Goal: Task Accomplishment & Management: Complete application form

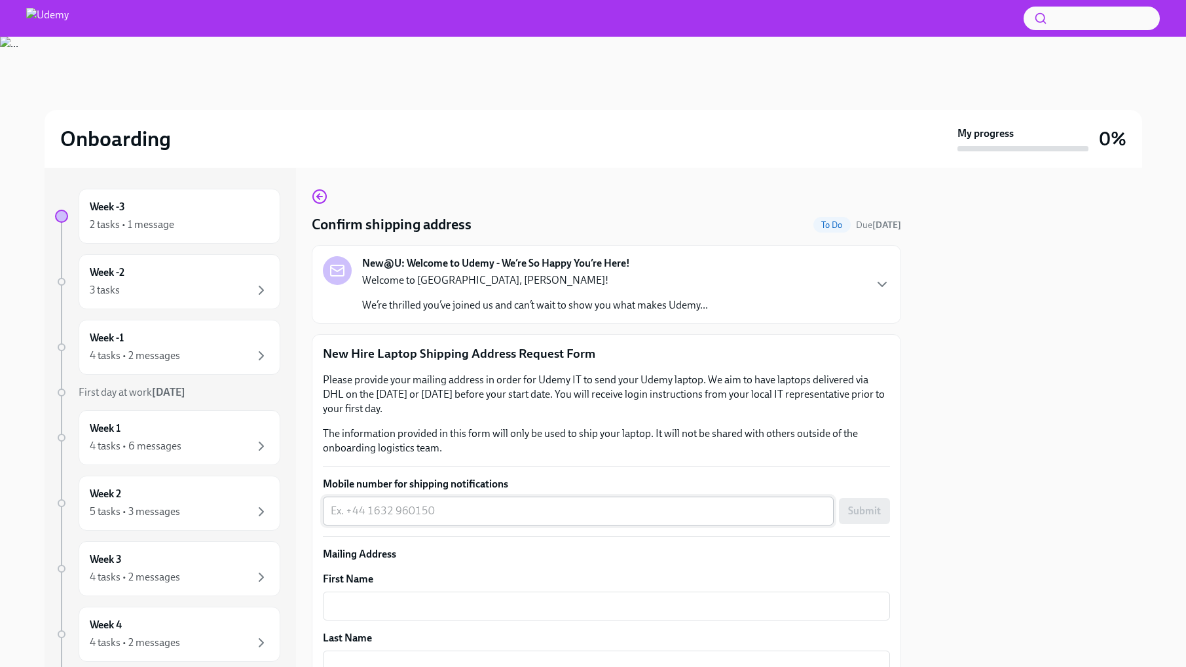
click at [598, 504] on textarea "Mobile number for shipping notifications" at bounding box center [578, 511] width 495 height 16
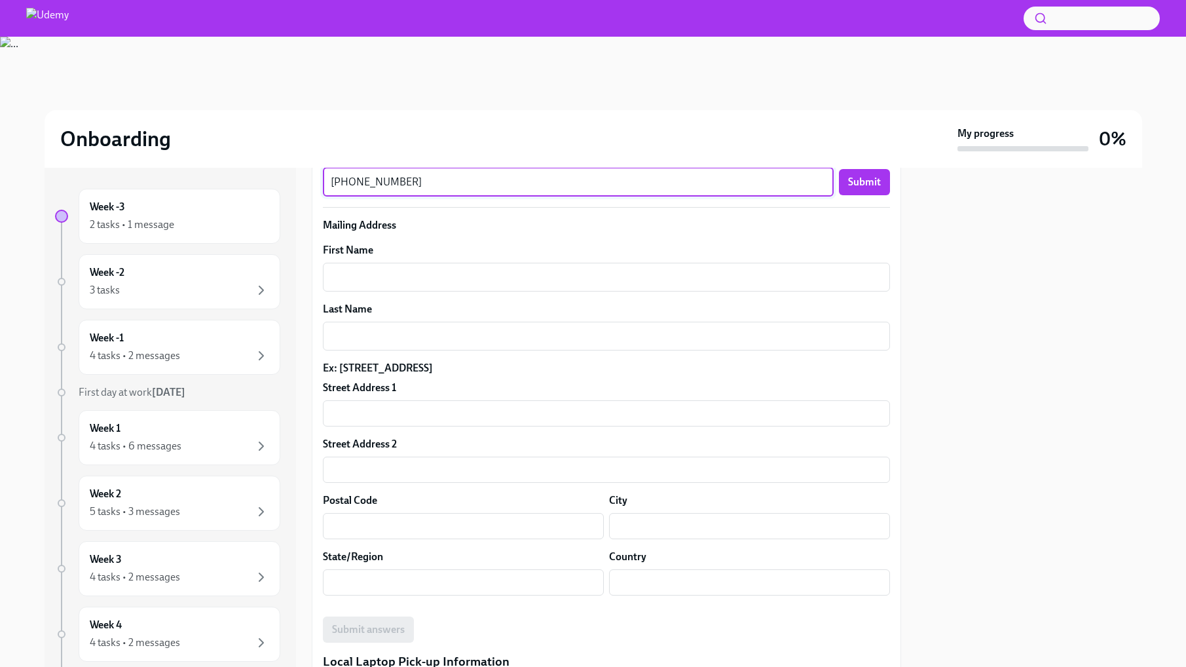
scroll to position [252, 0]
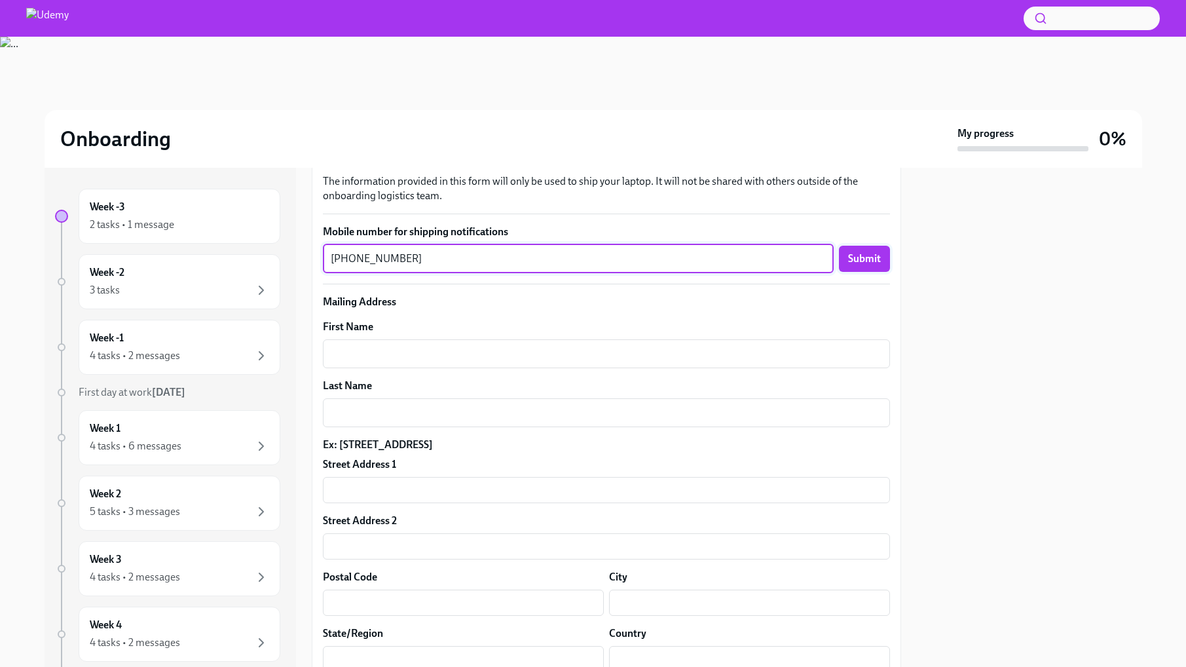
type textarea "[PHONE_NUMBER]"
click at [856, 260] on span "Submit" at bounding box center [864, 258] width 33 height 13
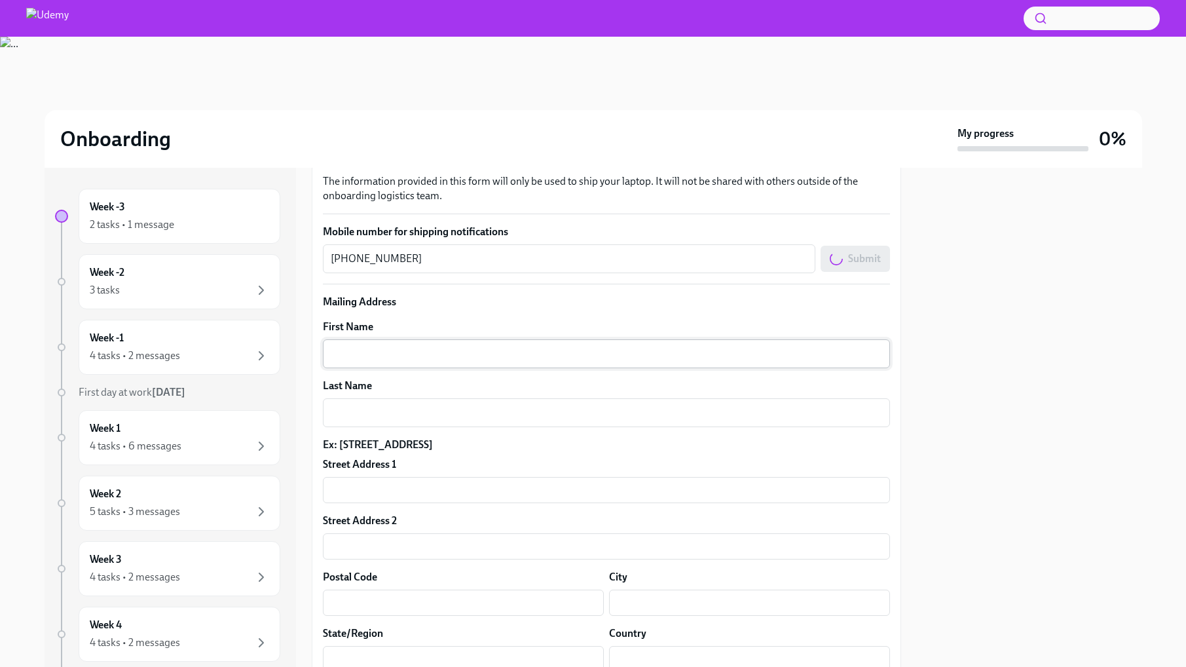
click at [407, 355] on textarea "First Name" at bounding box center [607, 354] width 552 height 16
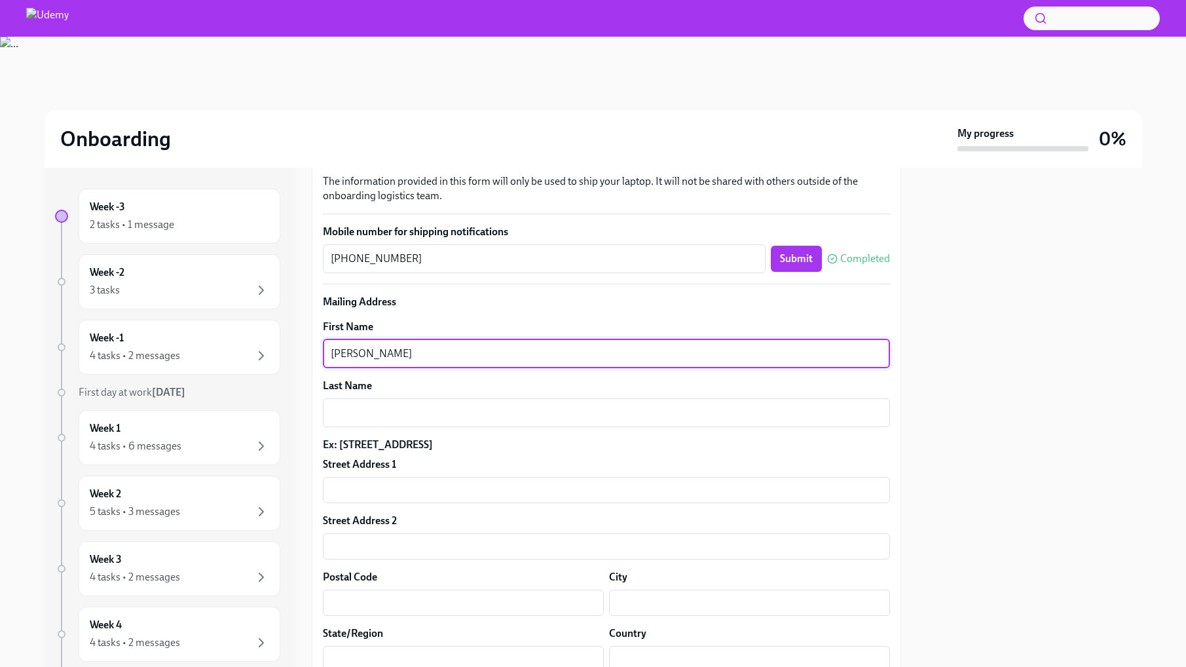
type textarea "[PERSON_NAME]"
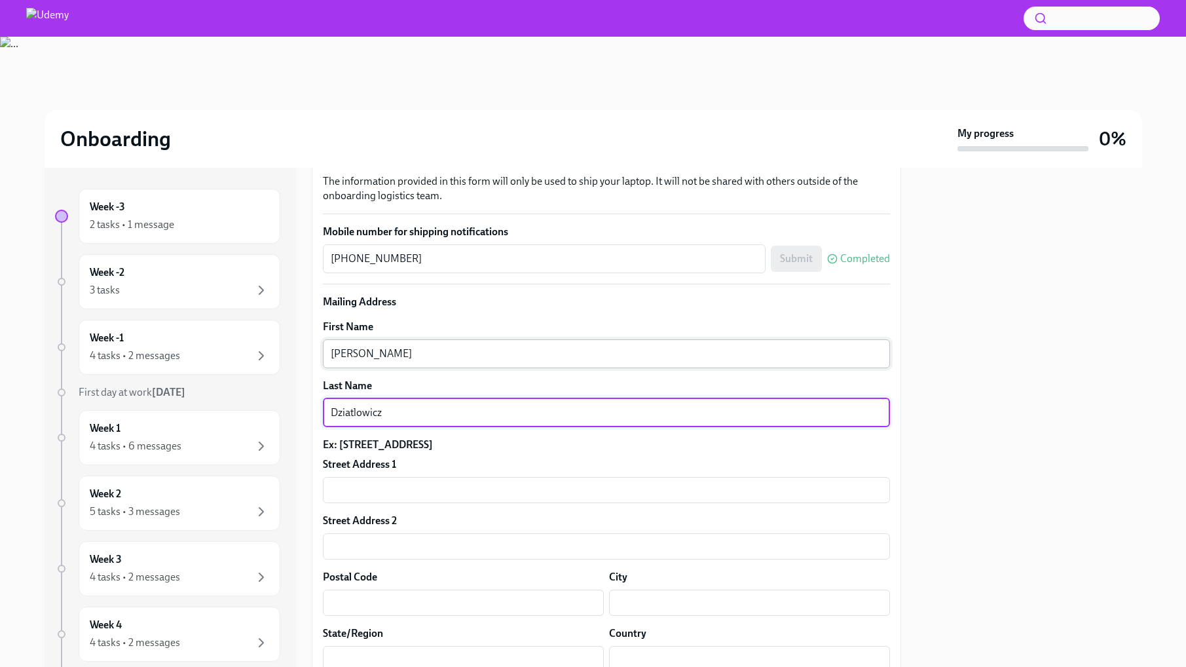
type textarea "Dziatlowicz"
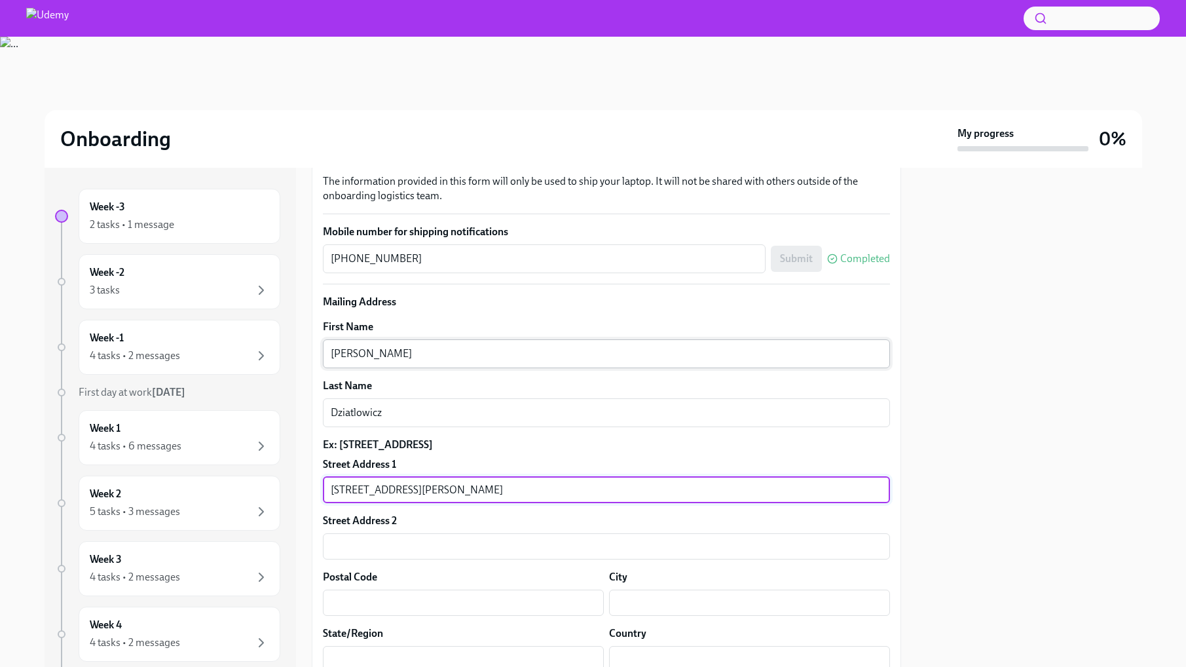
type input "[STREET_ADDRESS][PERSON_NAME]"
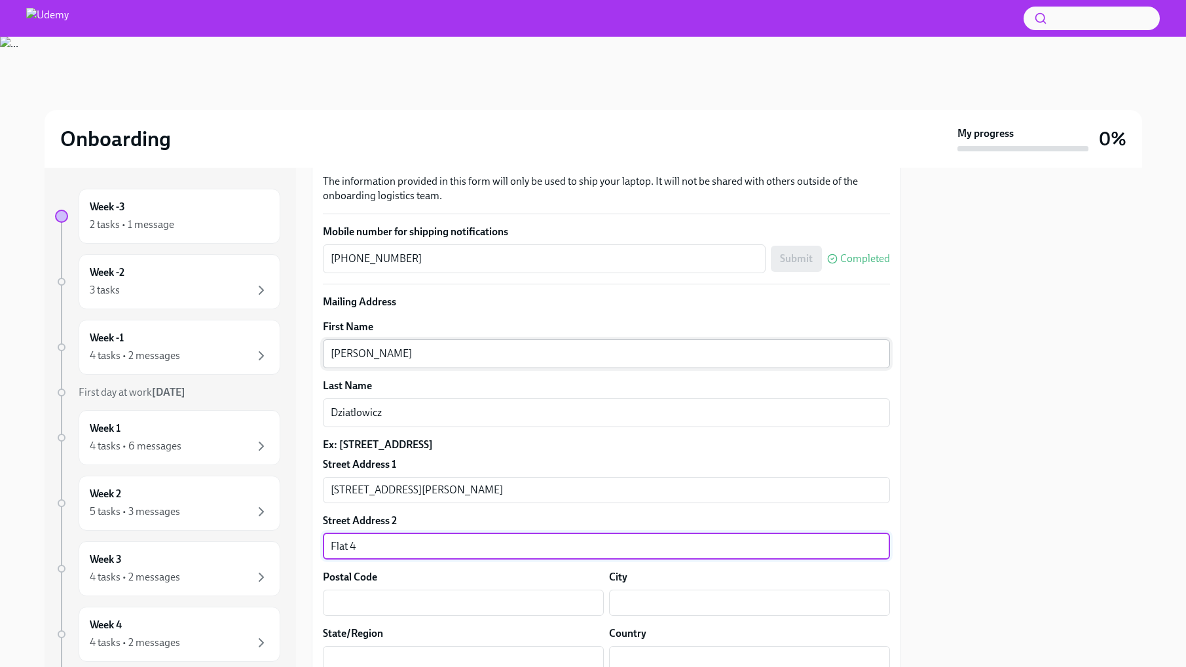
type input "Flat 4"
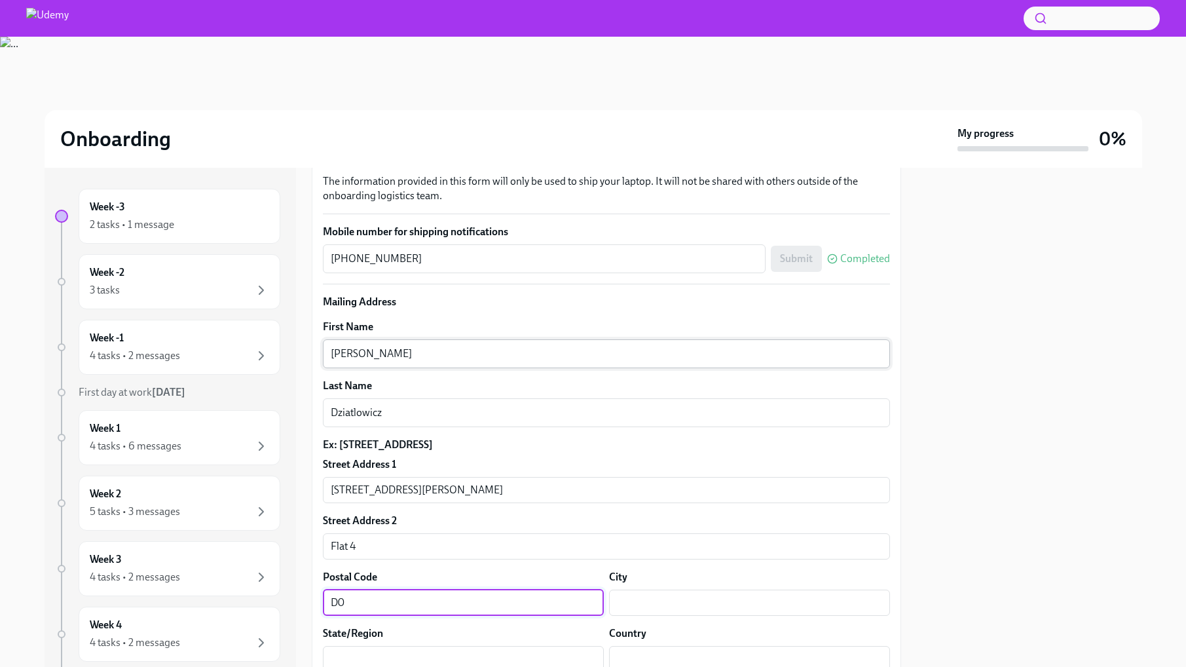
type input "D07 W7X8"
type input "Phibsborough"
type input "[GEOGRAPHIC_DATA]"
type input "IE"
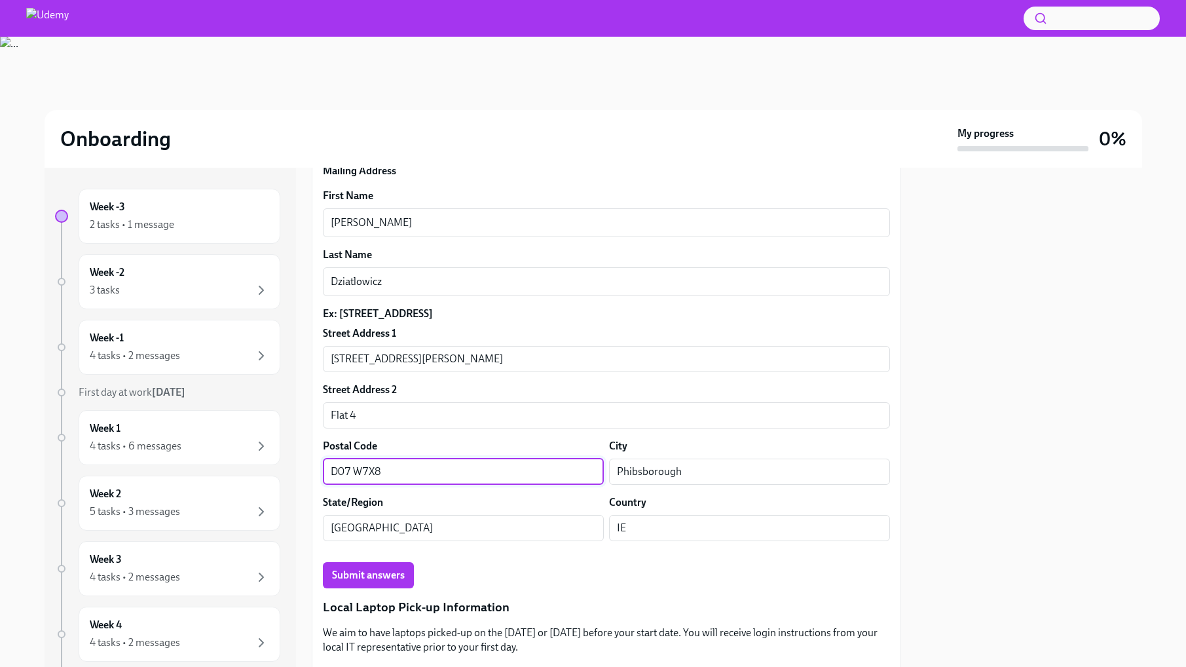
scroll to position [449, 0]
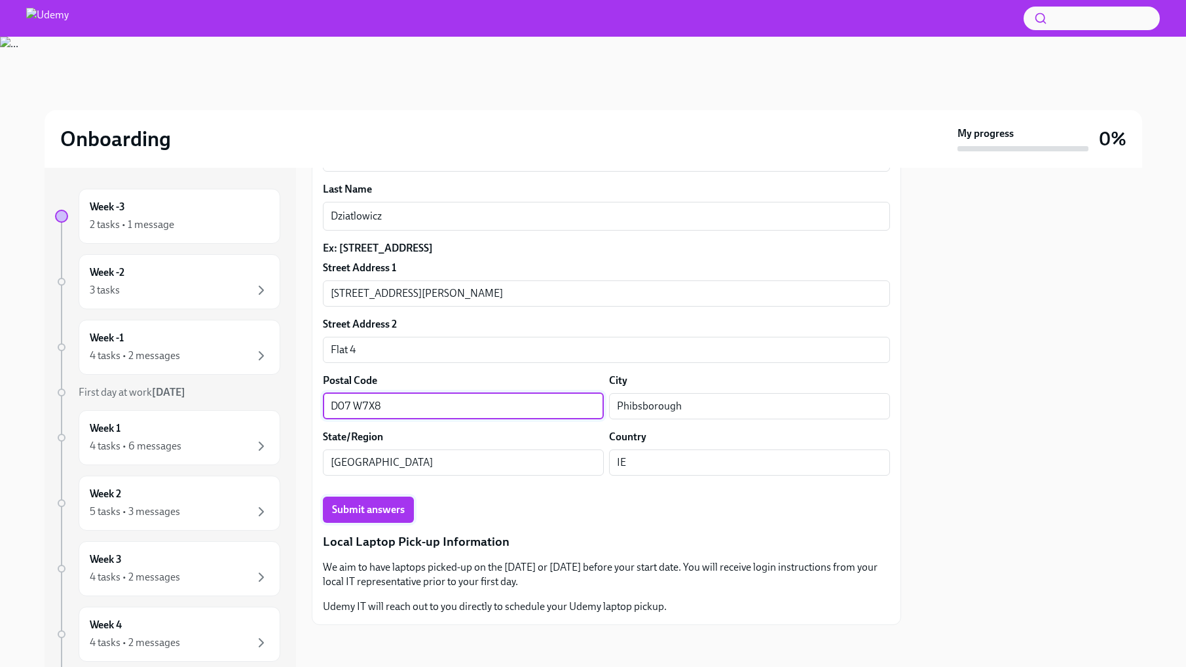
click at [385, 511] on span "Submit answers" at bounding box center [368, 509] width 73 height 13
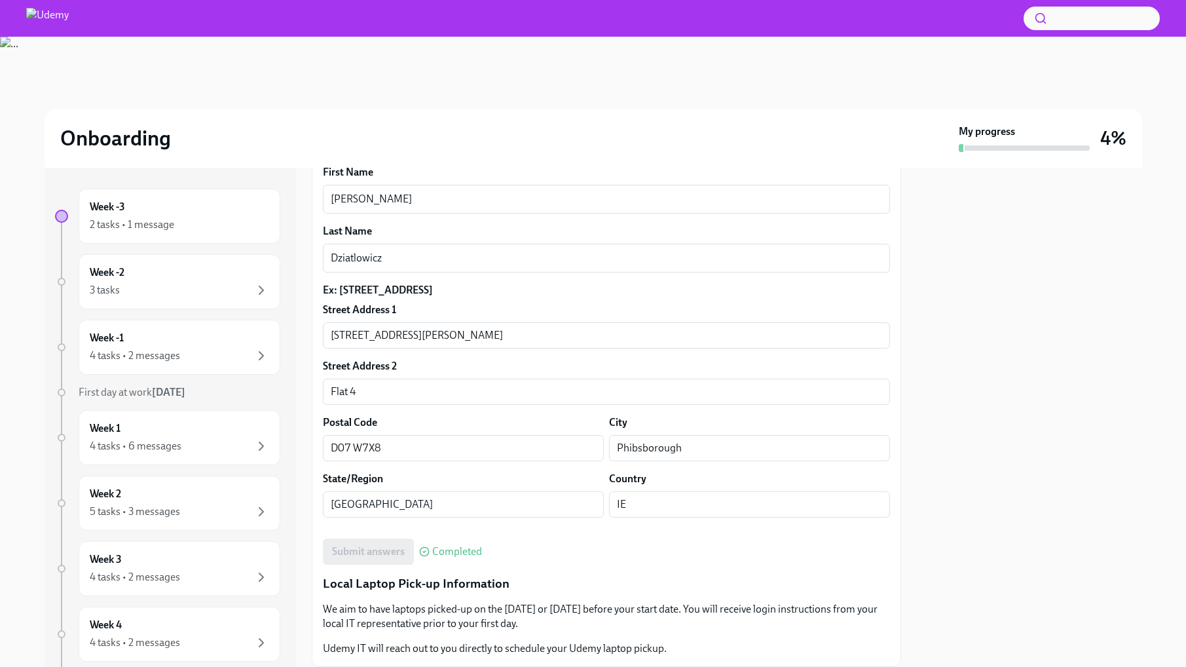
scroll to position [383, 0]
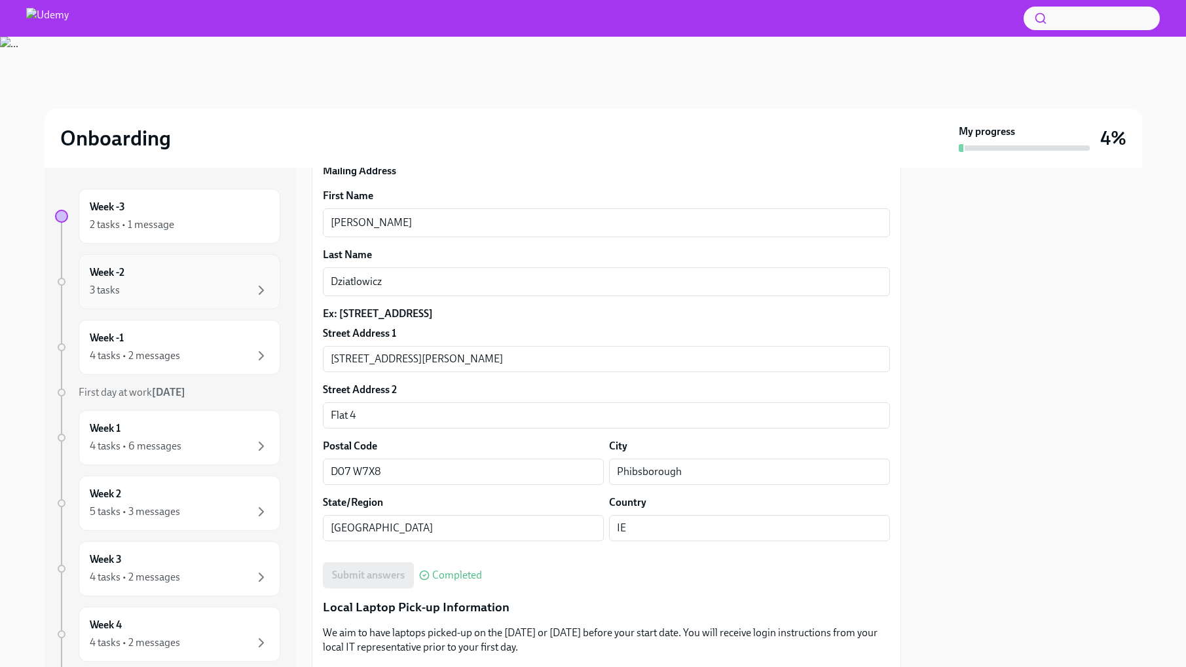
click at [208, 274] on div "Week -2 3 tasks" at bounding box center [179, 281] width 179 height 33
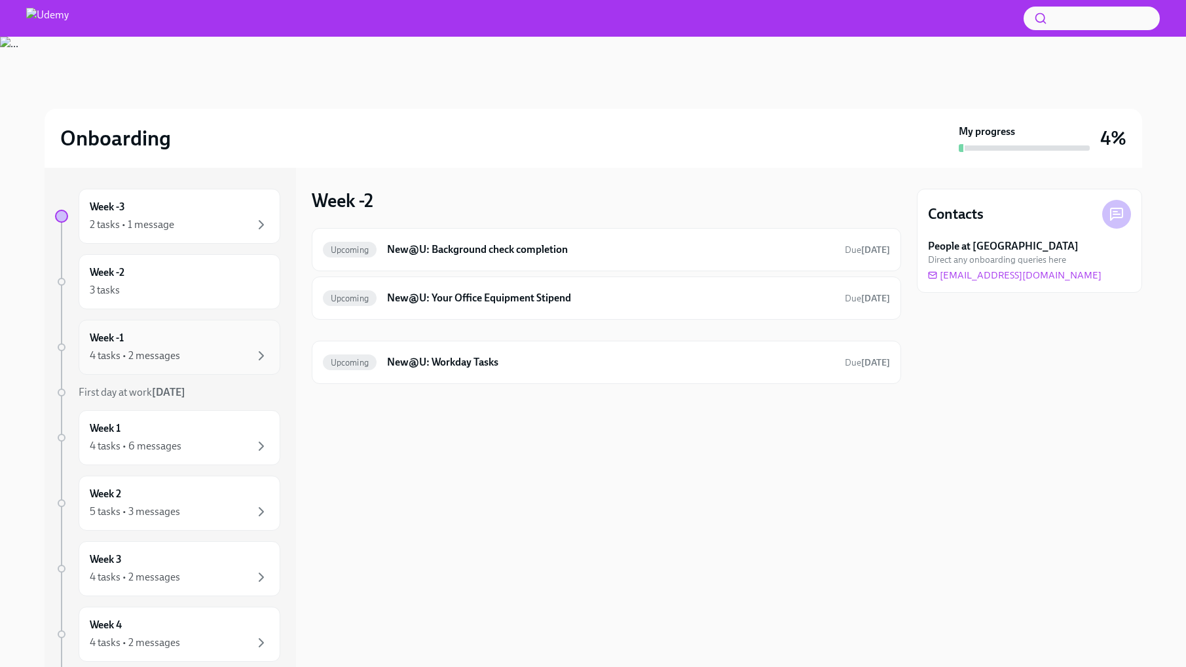
click at [119, 364] on div "Week -1 4 tasks • 2 messages" at bounding box center [180, 347] width 202 height 55
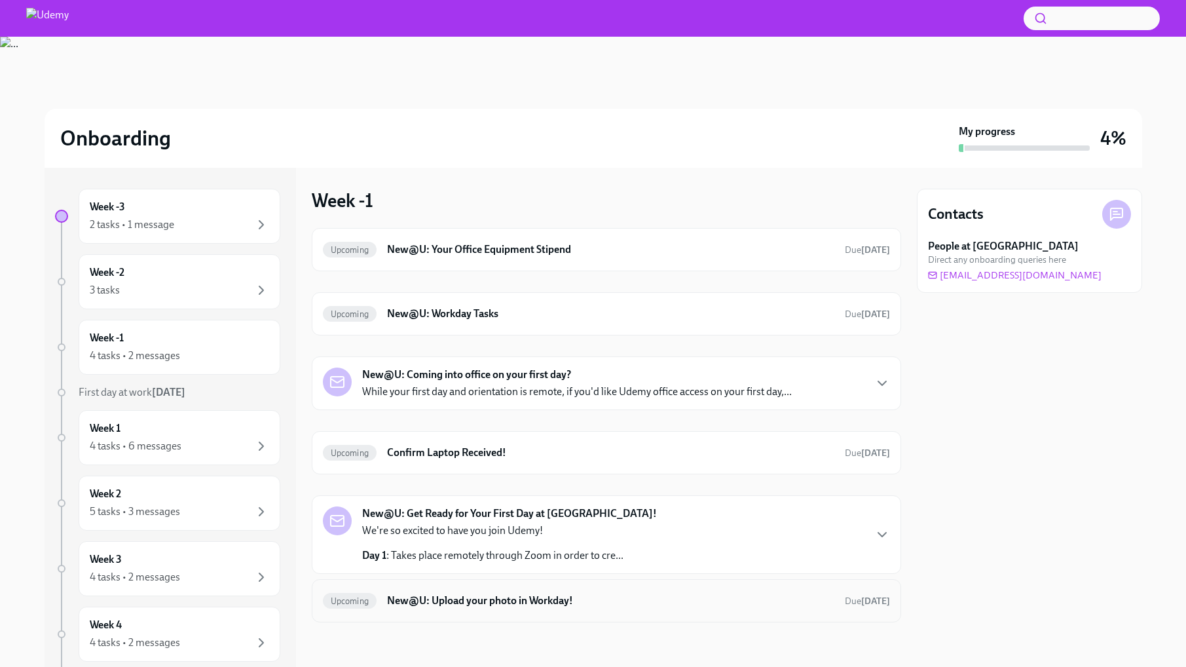
click at [410, 595] on h6 "New@U: Upload your photo in Workday!" at bounding box center [610, 600] width 447 height 14
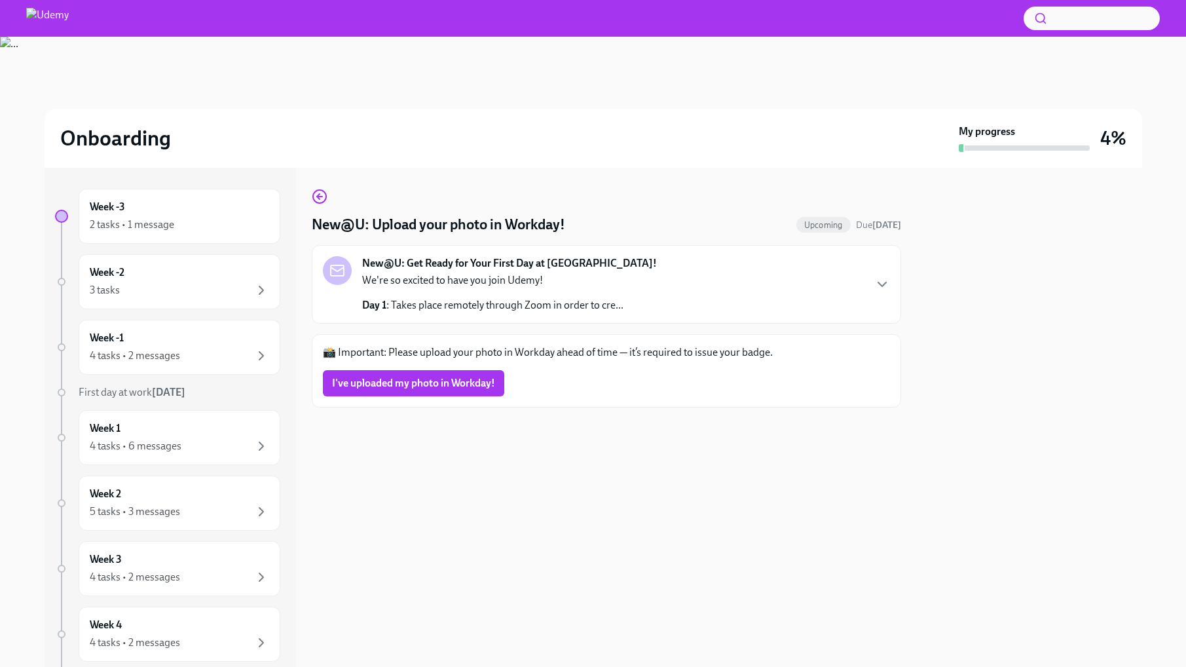
click at [672, 282] on div "New@U: Get Ready for Your First Day at [GEOGRAPHIC_DATA]! We're so excited to h…" at bounding box center [606, 284] width 567 height 56
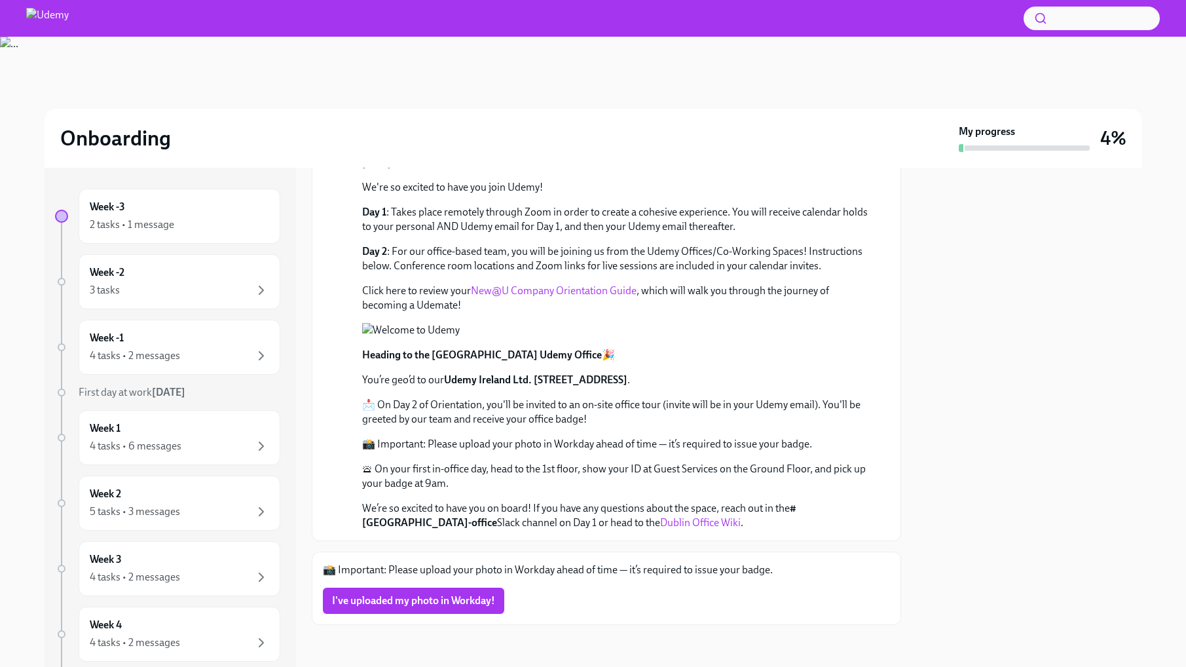
scroll to position [328, 0]
click at [136, 233] on div "Week -3 2 tasks • 1 message" at bounding box center [180, 216] width 202 height 55
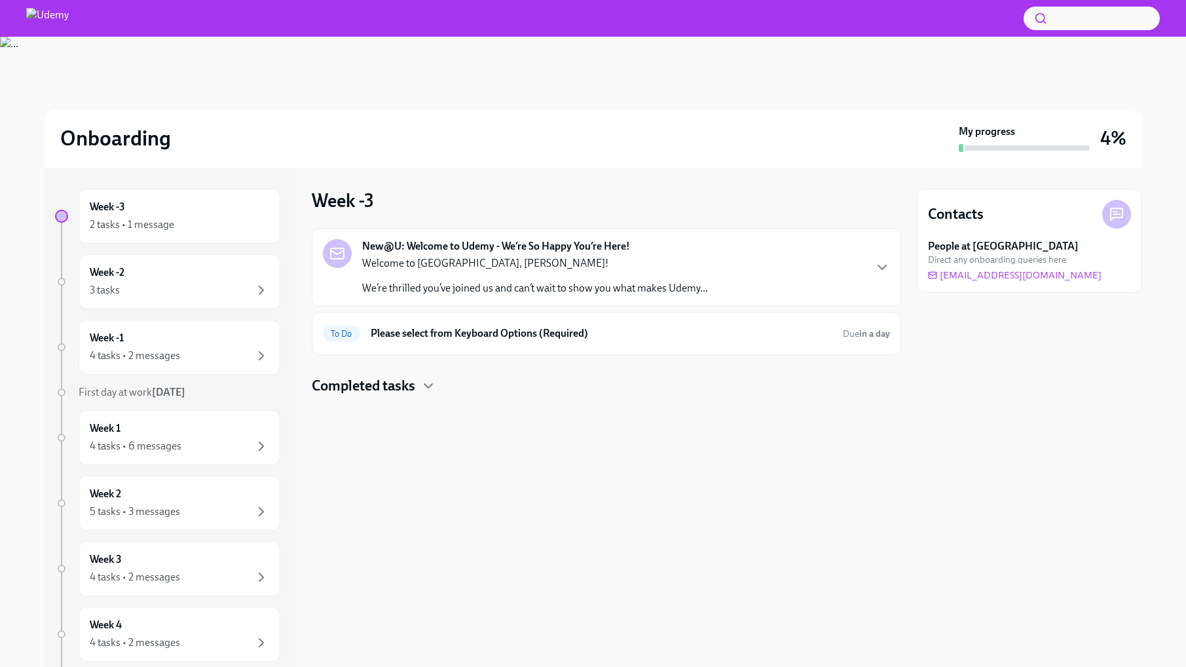
click at [645, 259] on p "Welcome to [GEOGRAPHIC_DATA], [PERSON_NAME]!" at bounding box center [535, 263] width 346 height 14
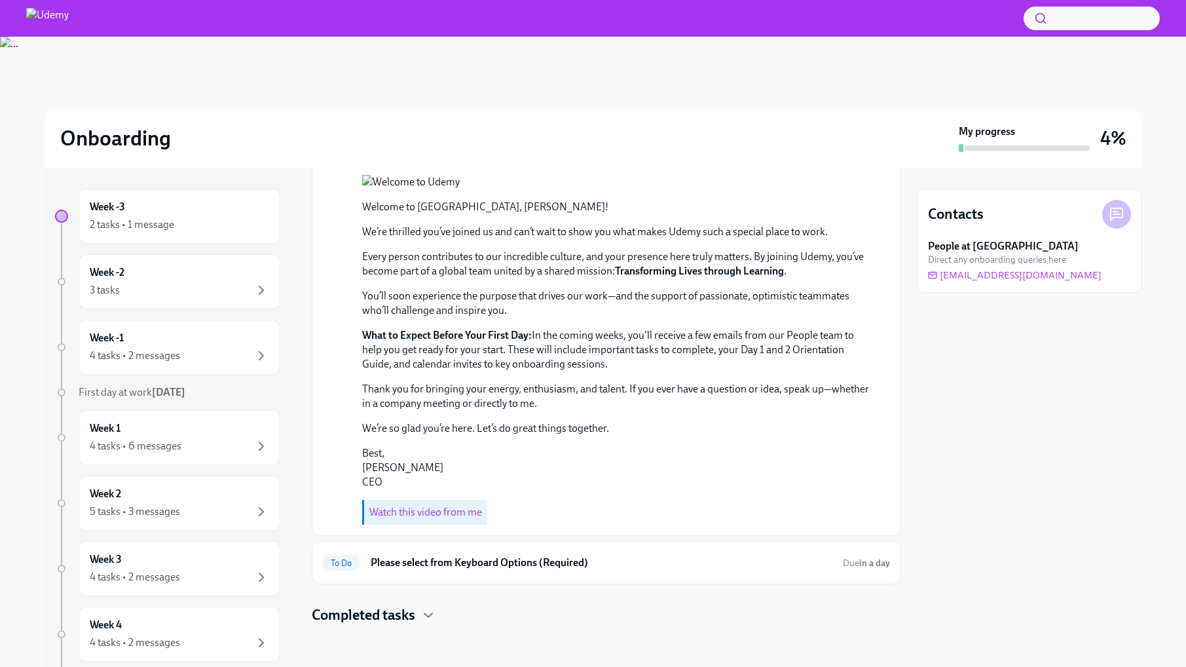
scroll to position [231, 0]
click at [558, 569] on h6 "Please select from Keyboard Options (Required)" at bounding box center [602, 562] width 462 height 14
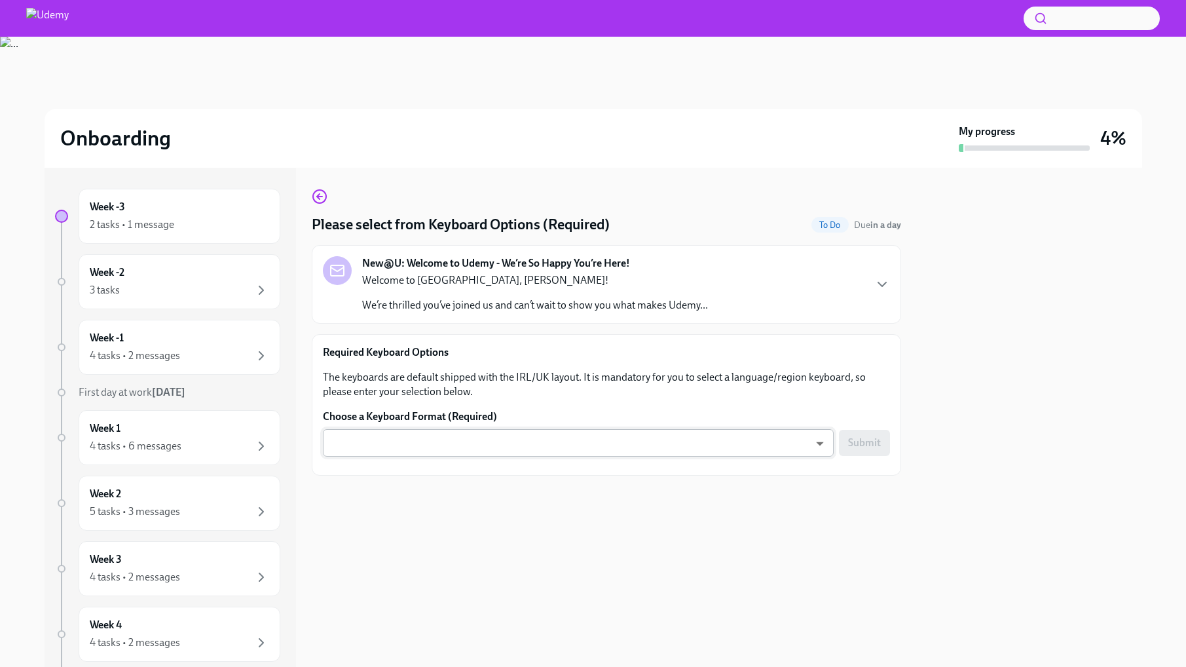
click at [432, 444] on body "Onboarding My progress 4% Week -3 2 tasks • 1 message Week -2 3 tasks Week -1 4…" at bounding box center [593, 333] width 1186 height 667
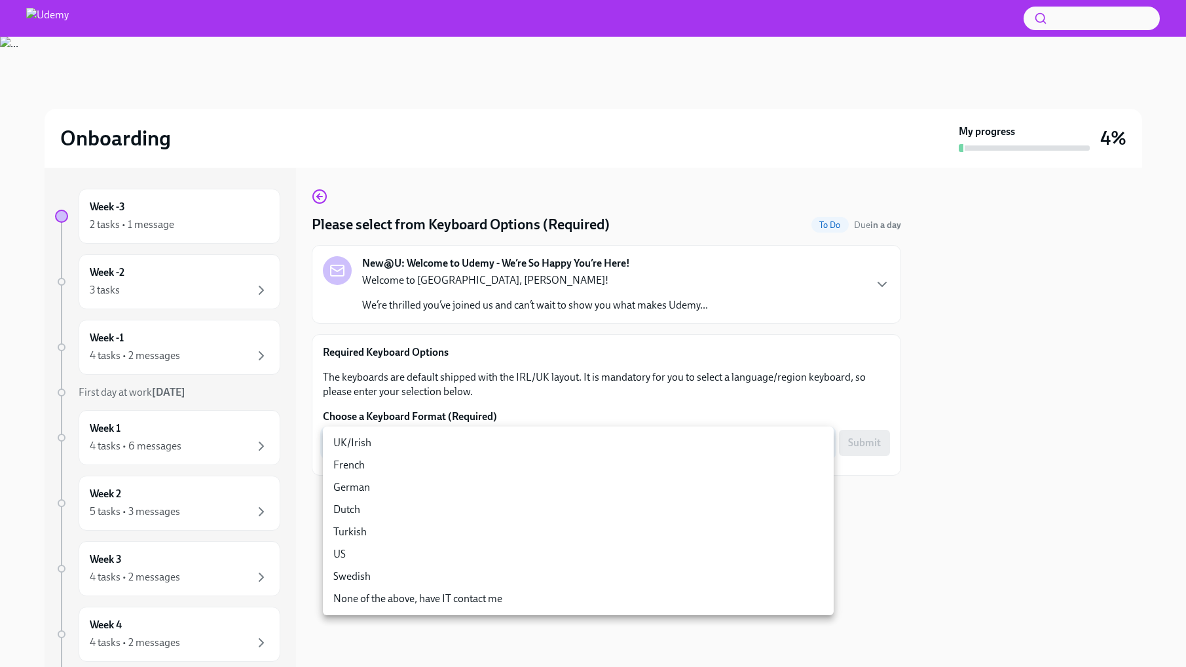
click at [366, 547] on li "US" at bounding box center [578, 554] width 511 height 22
type input "QEx5iliLz"
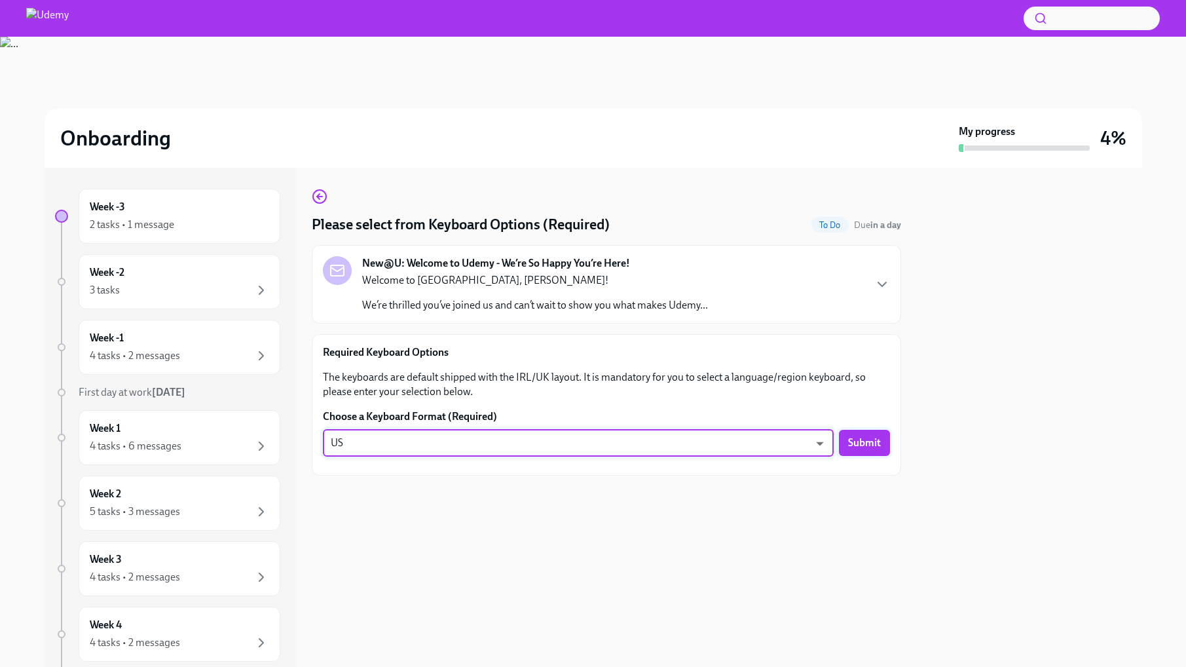
click at [878, 448] on span "Submit" at bounding box center [864, 442] width 33 height 13
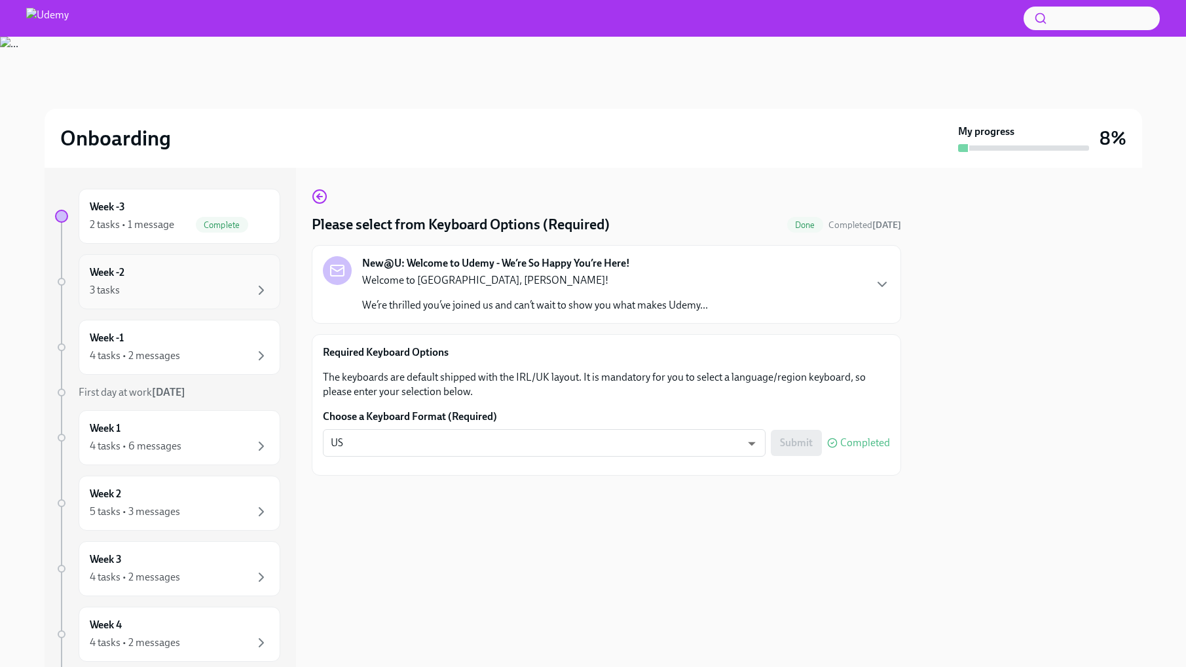
click at [167, 274] on div "Week -2 3 tasks" at bounding box center [179, 281] width 179 height 33
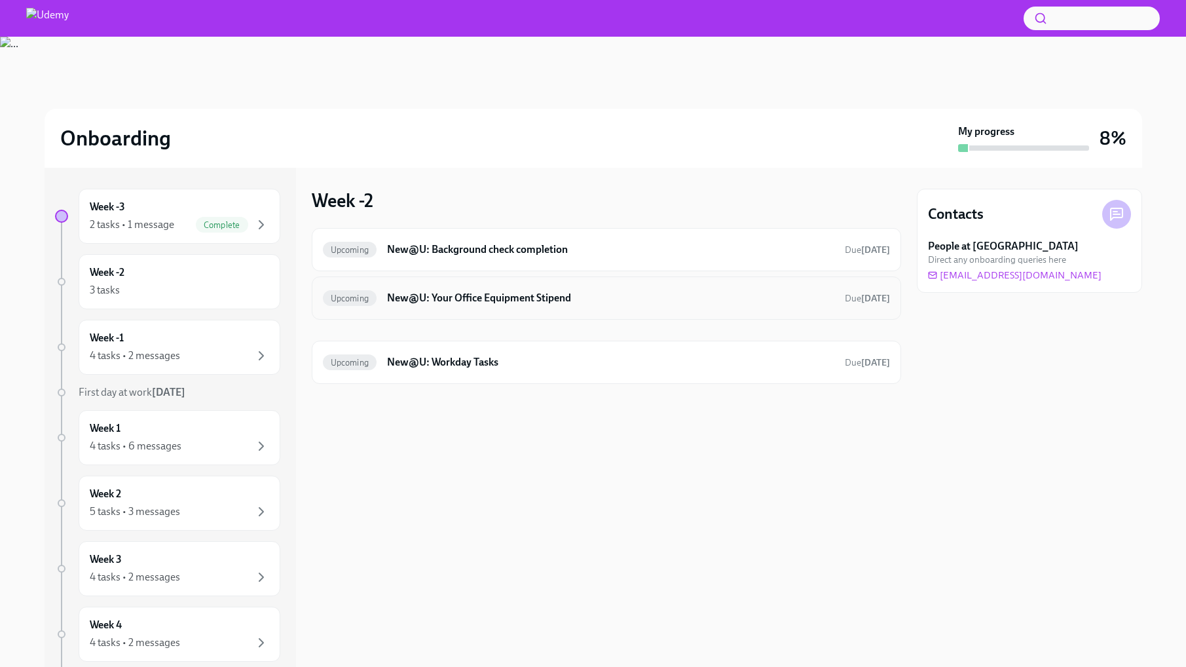
click at [558, 307] on div "Upcoming New@U: Your Office Equipment Stipend Due [DATE]" at bounding box center [606, 298] width 567 height 21
